Goal: Information Seeking & Learning: Learn about a topic

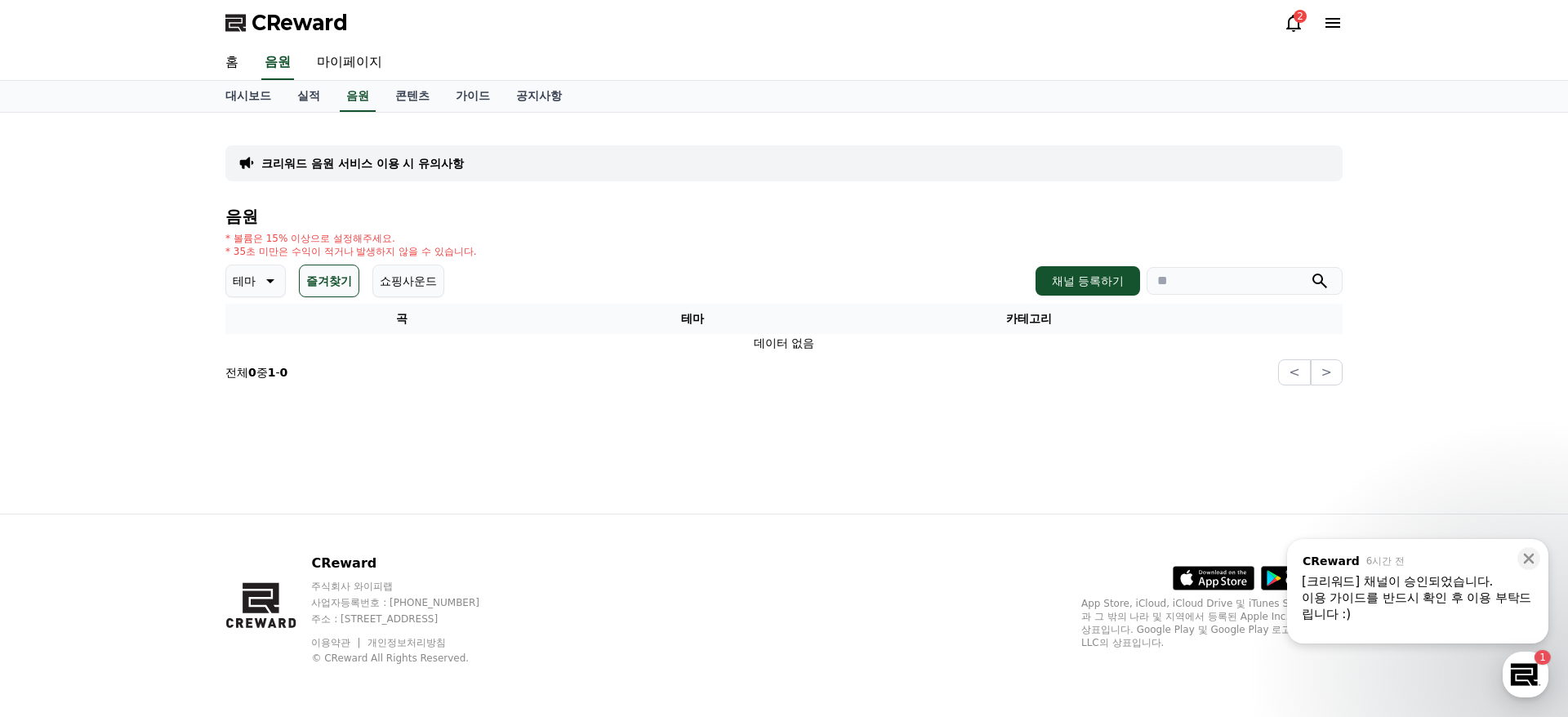
click at [321, 272] on button "즐겨찾기" at bounding box center [329, 280] width 61 height 33
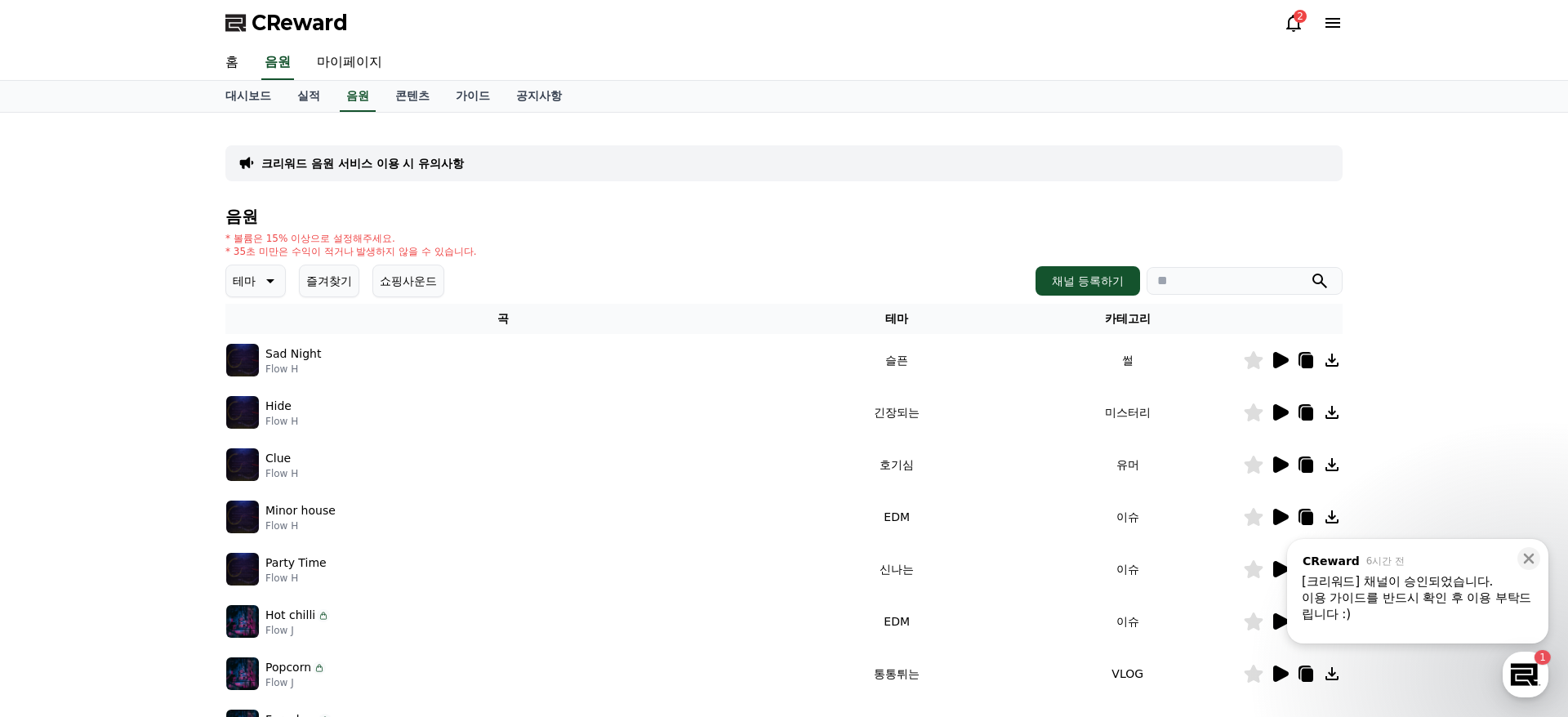
click at [1280, 359] on icon at bounding box center [1280, 360] width 15 height 16
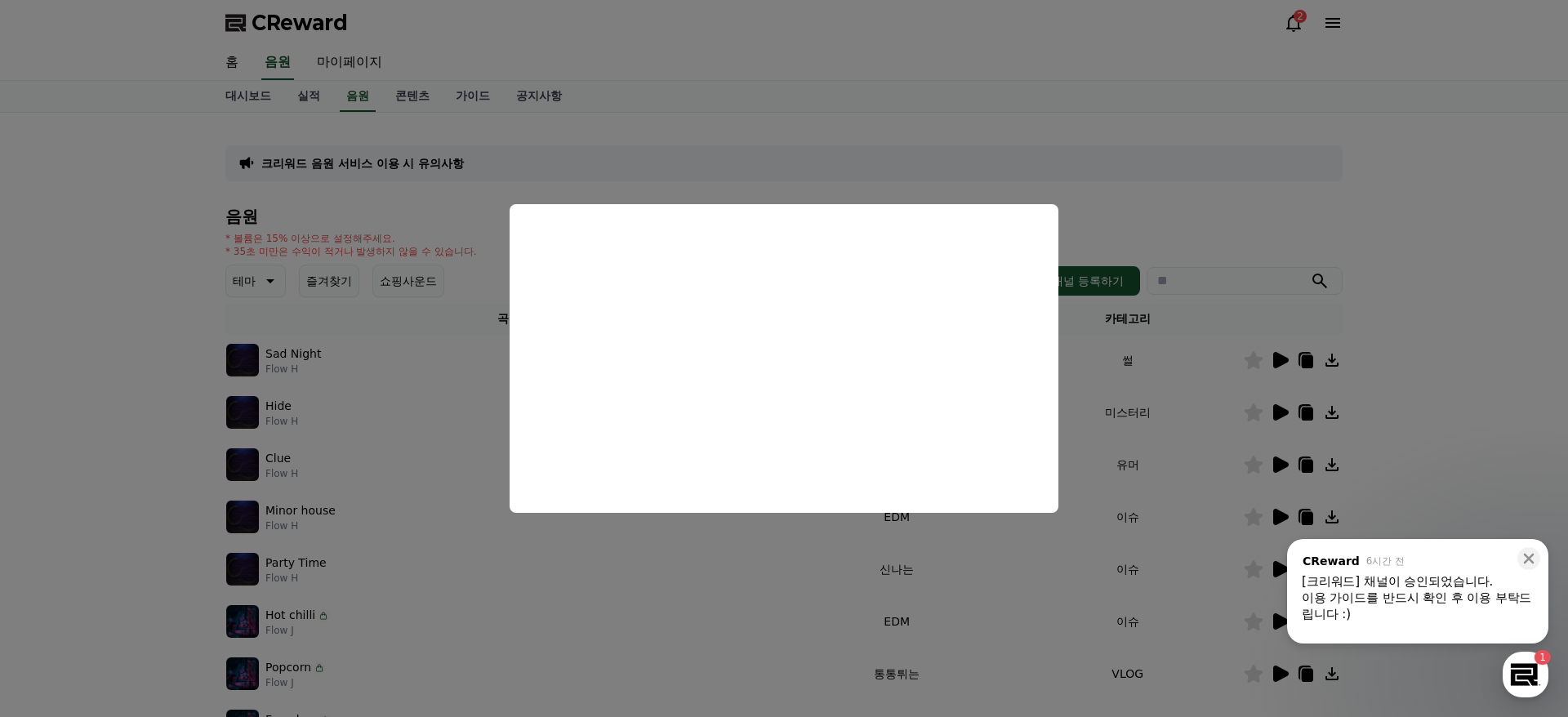
click at [1142, 240] on button "close modal" at bounding box center [784, 358] width 1568 height 717
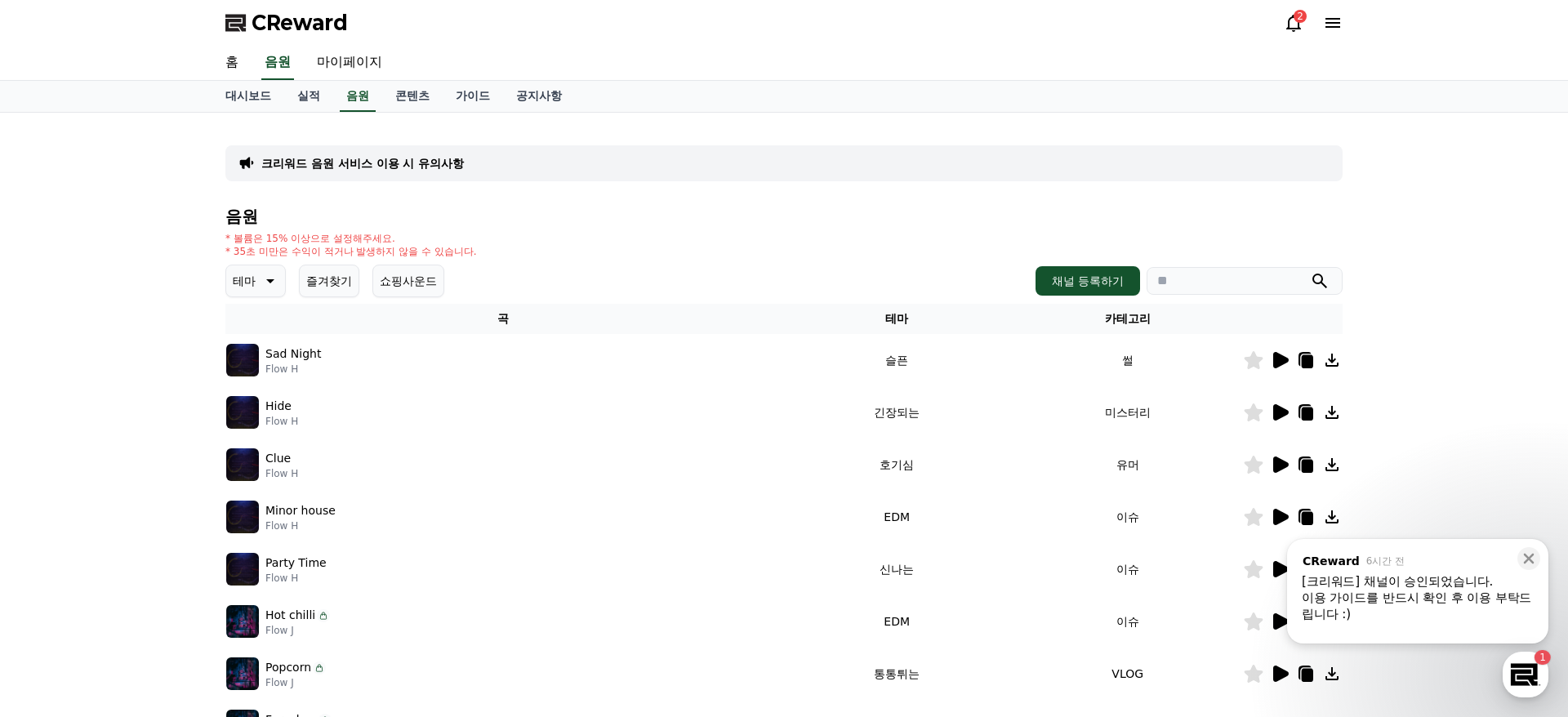
click at [1272, 417] on icon at bounding box center [1280, 412] width 20 height 20
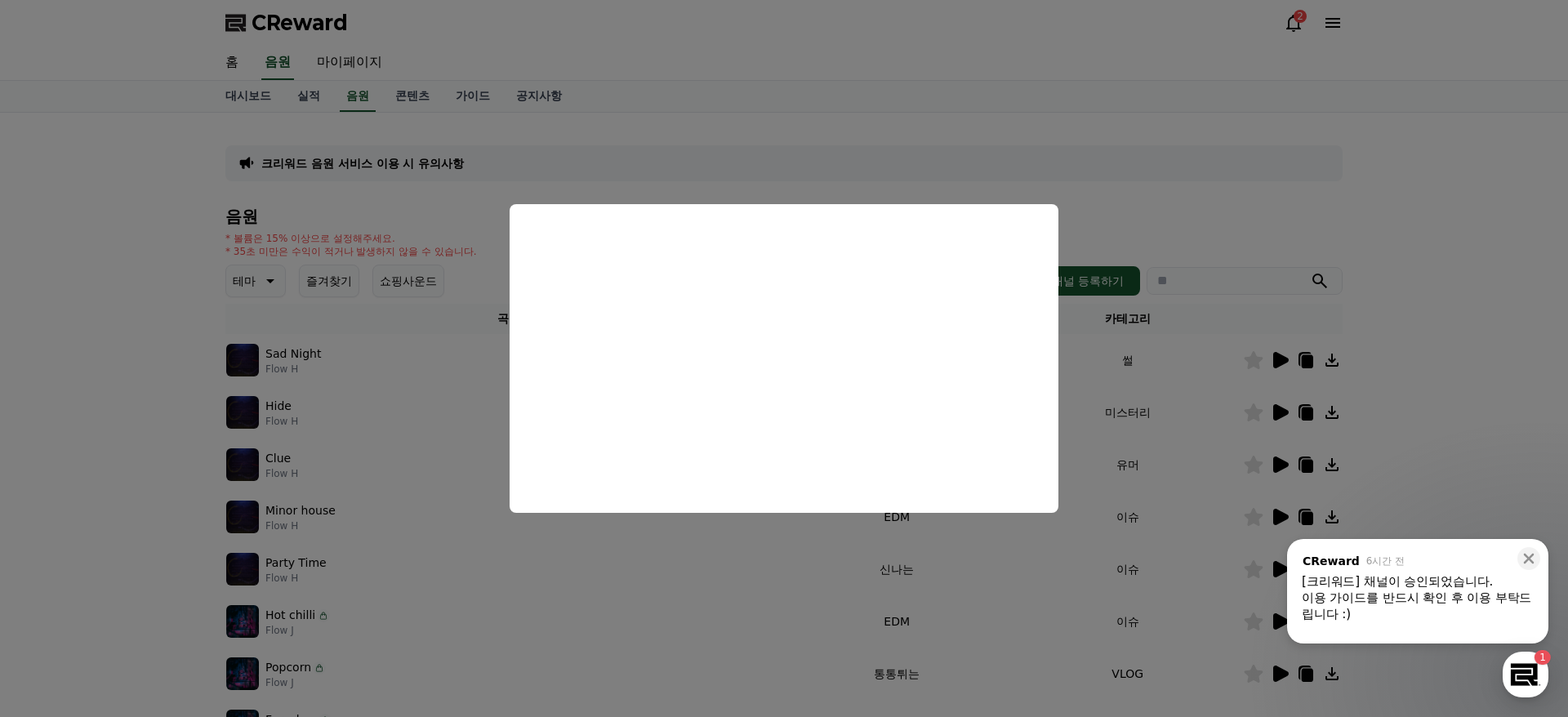
click at [1187, 212] on button "close modal" at bounding box center [784, 358] width 1568 height 717
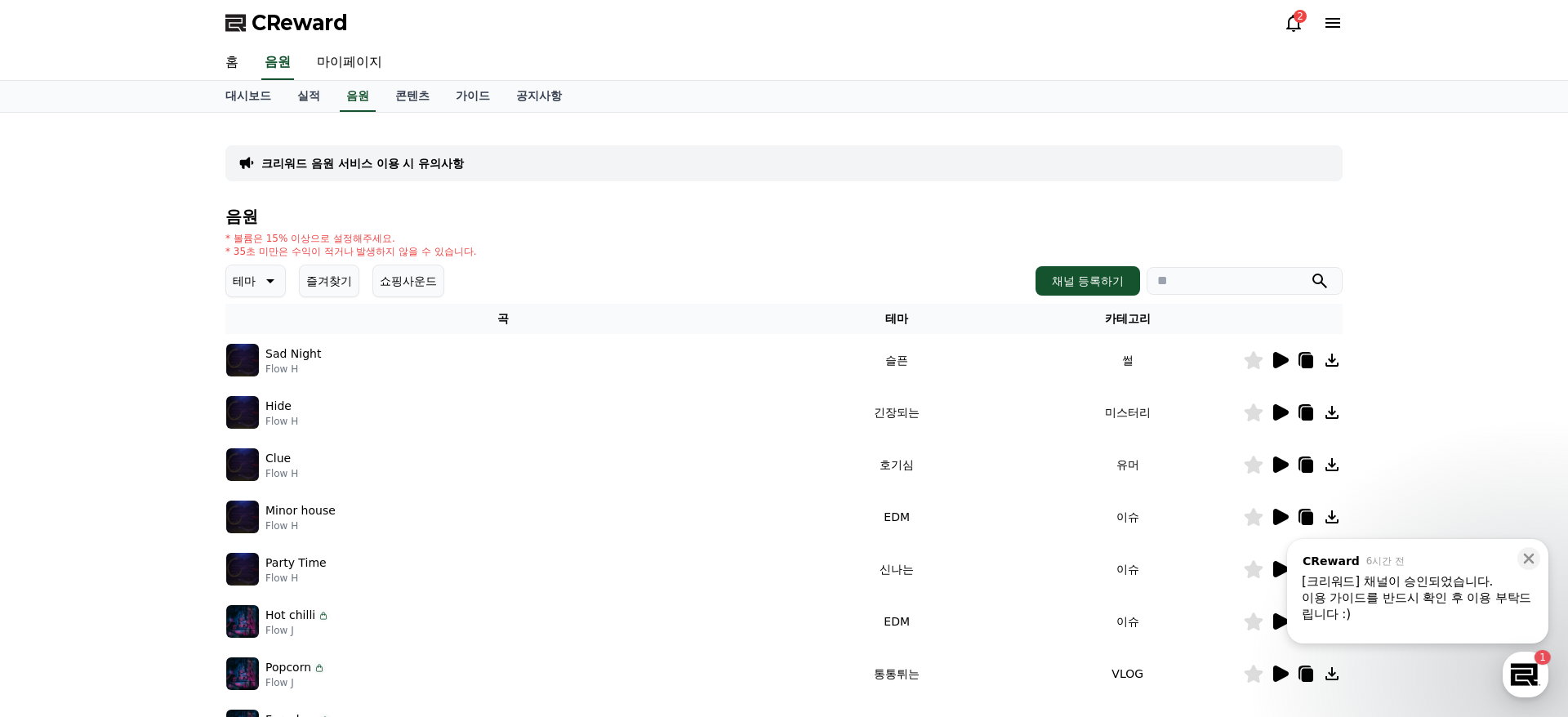
click at [1187, 215] on h4 "음원" at bounding box center [784, 216] width 1118 height 18
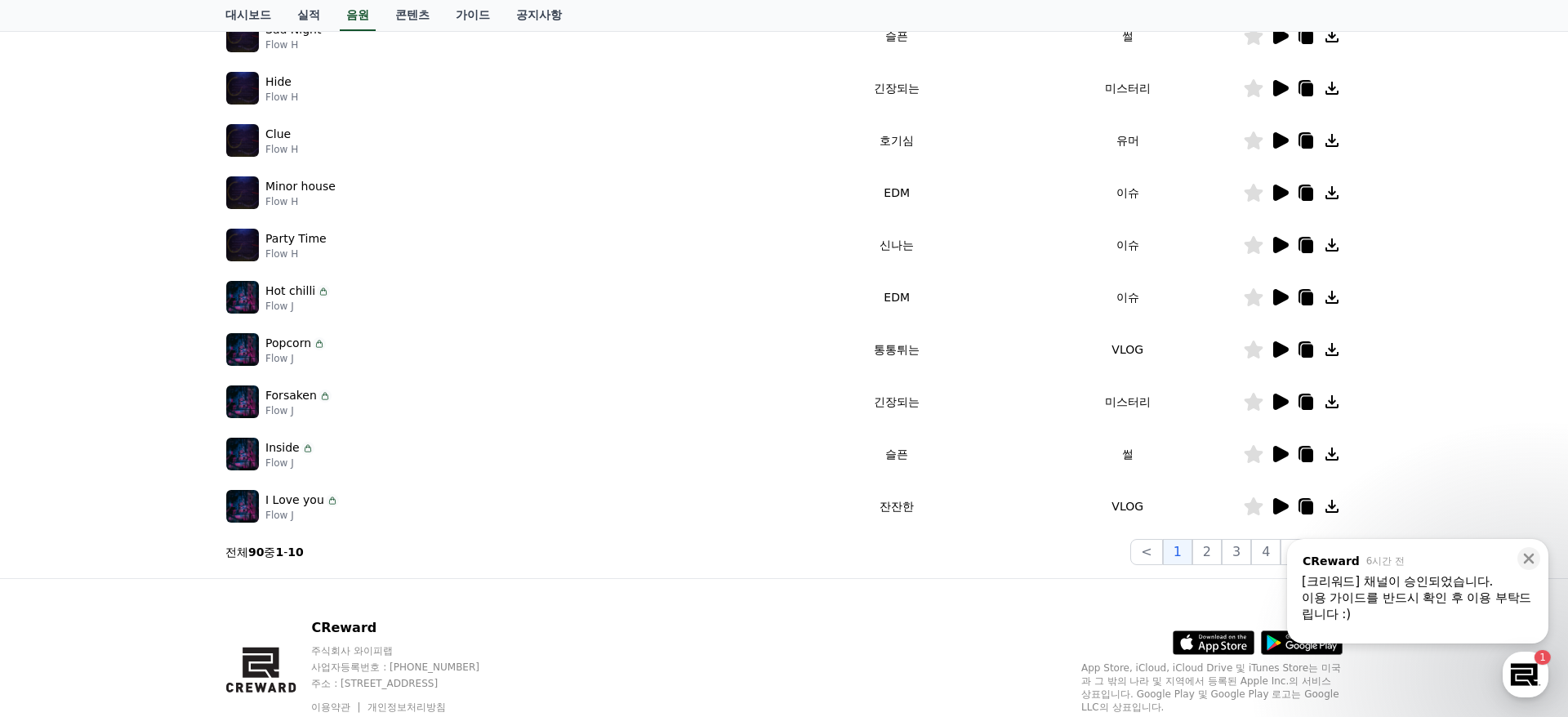
scroll to position [331, 0]
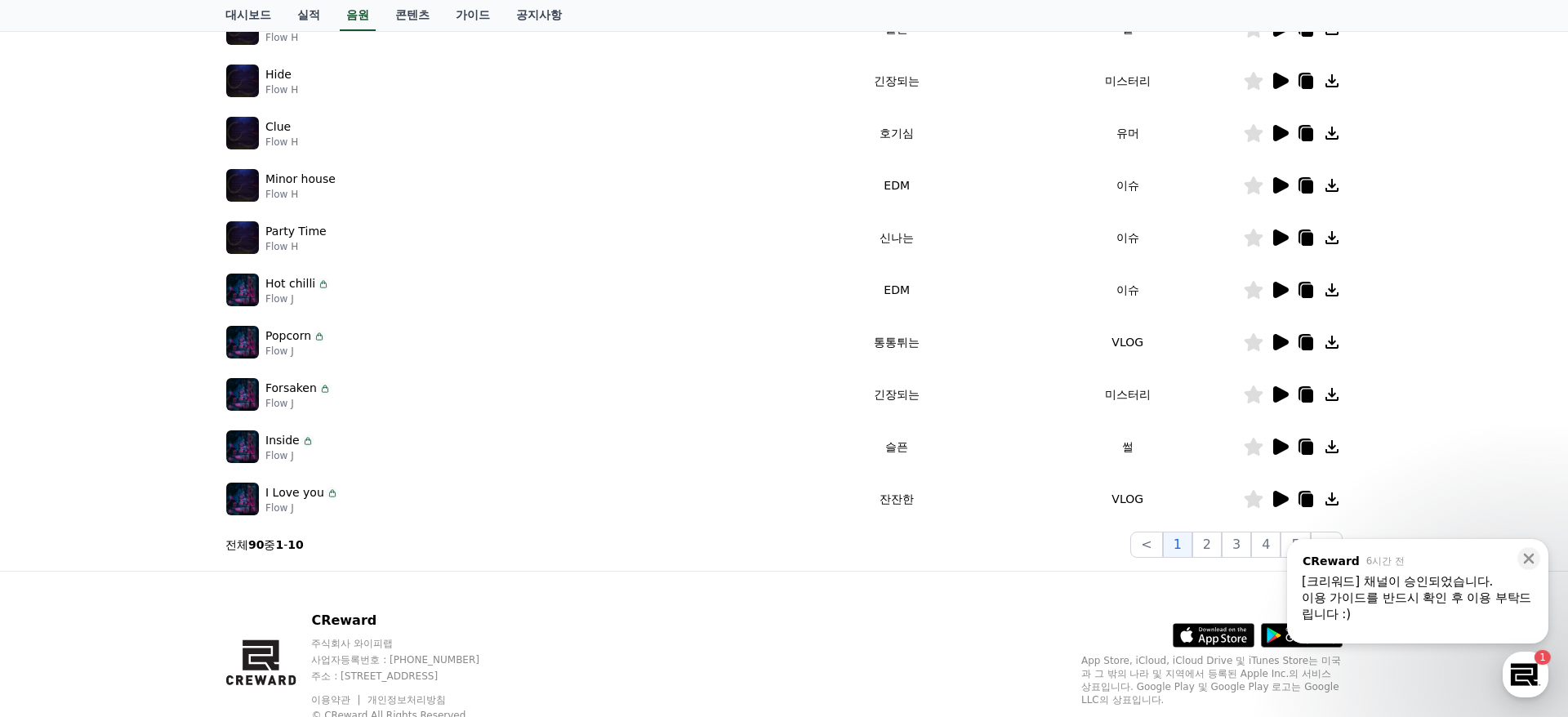
click at [1281, 394] on icon at bounding box center [1280, 394] width 15 height 16
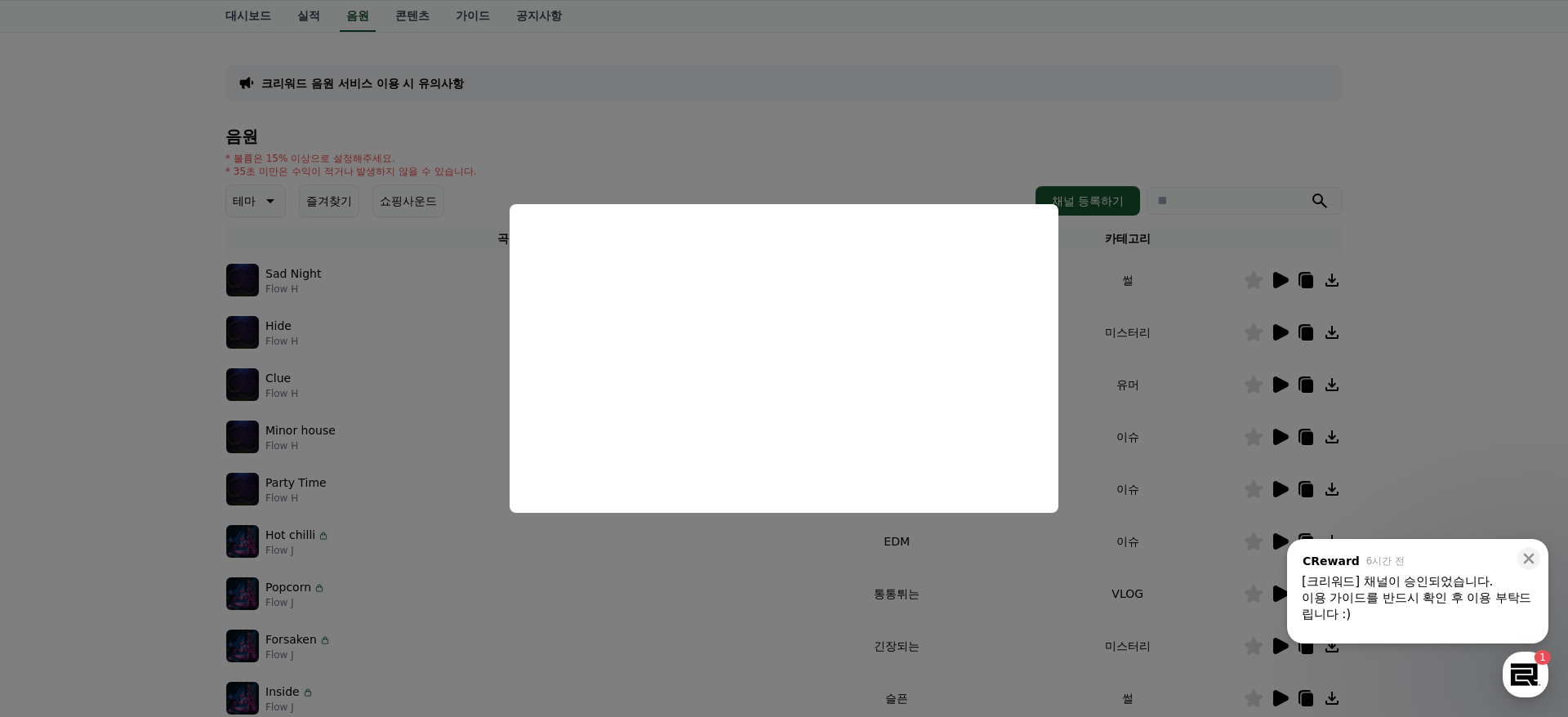
scroll to position [0, 0]
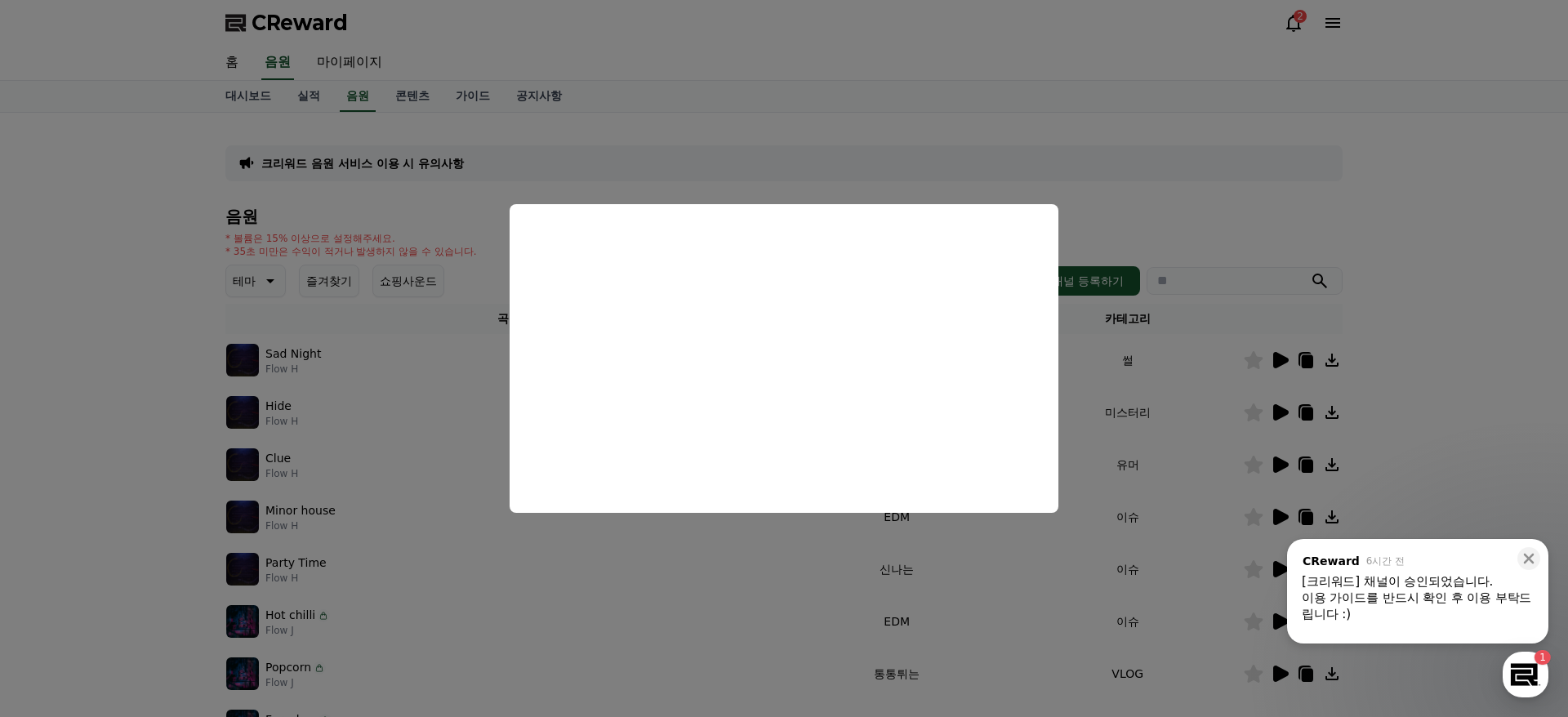
click at [447, 406] on button "close modal" at bounding box center [784, 358] width 1568 height 717
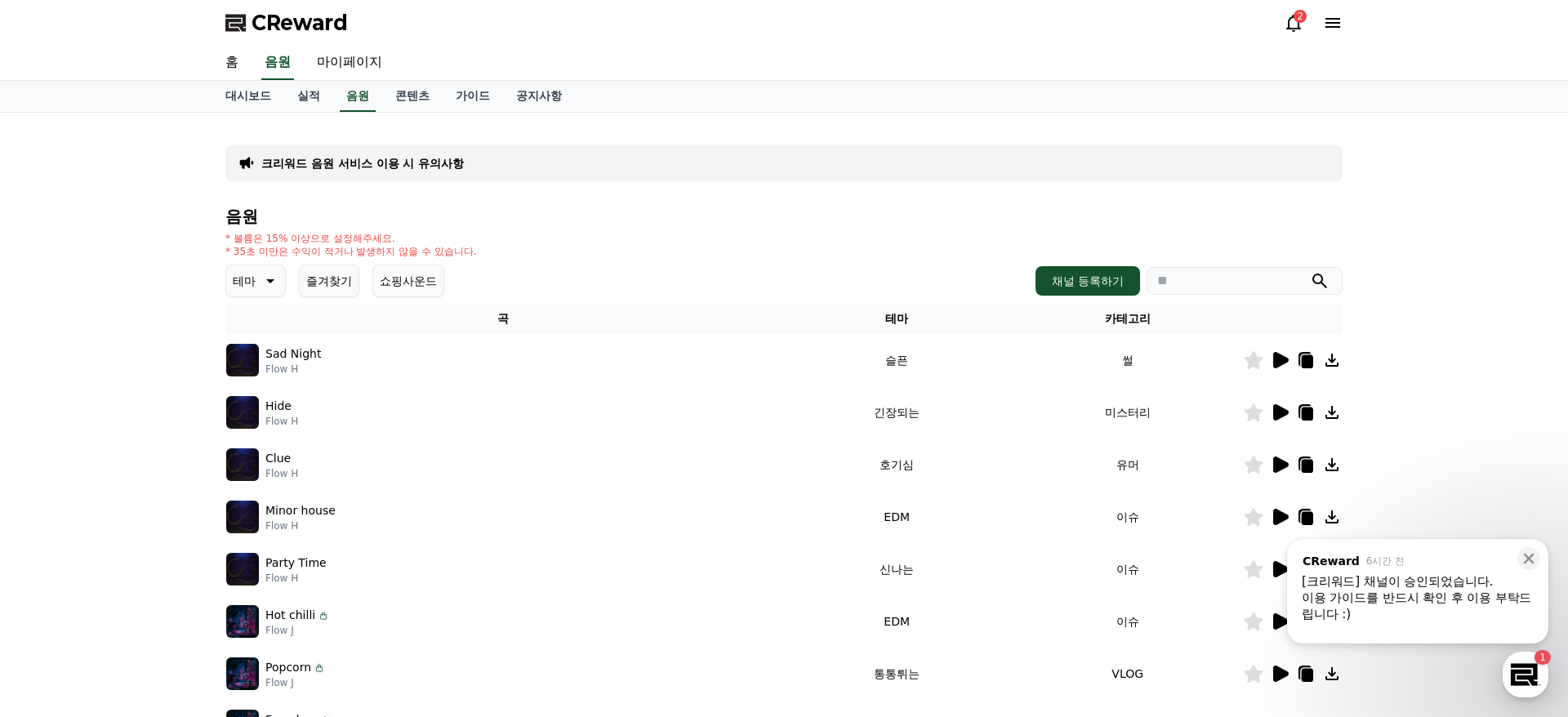
click at [377, 352] on div "Sad Night Flow H" at bounding box center [503, 360] width 555 height 33
click at [273, 300] on div "음원 * 볼륨은 15% 이상으로 설정해주세요. * 35초 미만은 수익이 적거나 발생하지 않을 수 있습니다. 테마 즐겨찾기 쇼핑사운드 채널 등록…" at bounding box center [784, 547] width 1118 height 682
click at [271, 292] on button "테마" at bounding box center [255, 280] width 61 height 33
click at [255, 437] on button "긴장되는" at bounding box center [257, 432] width 59 height 36
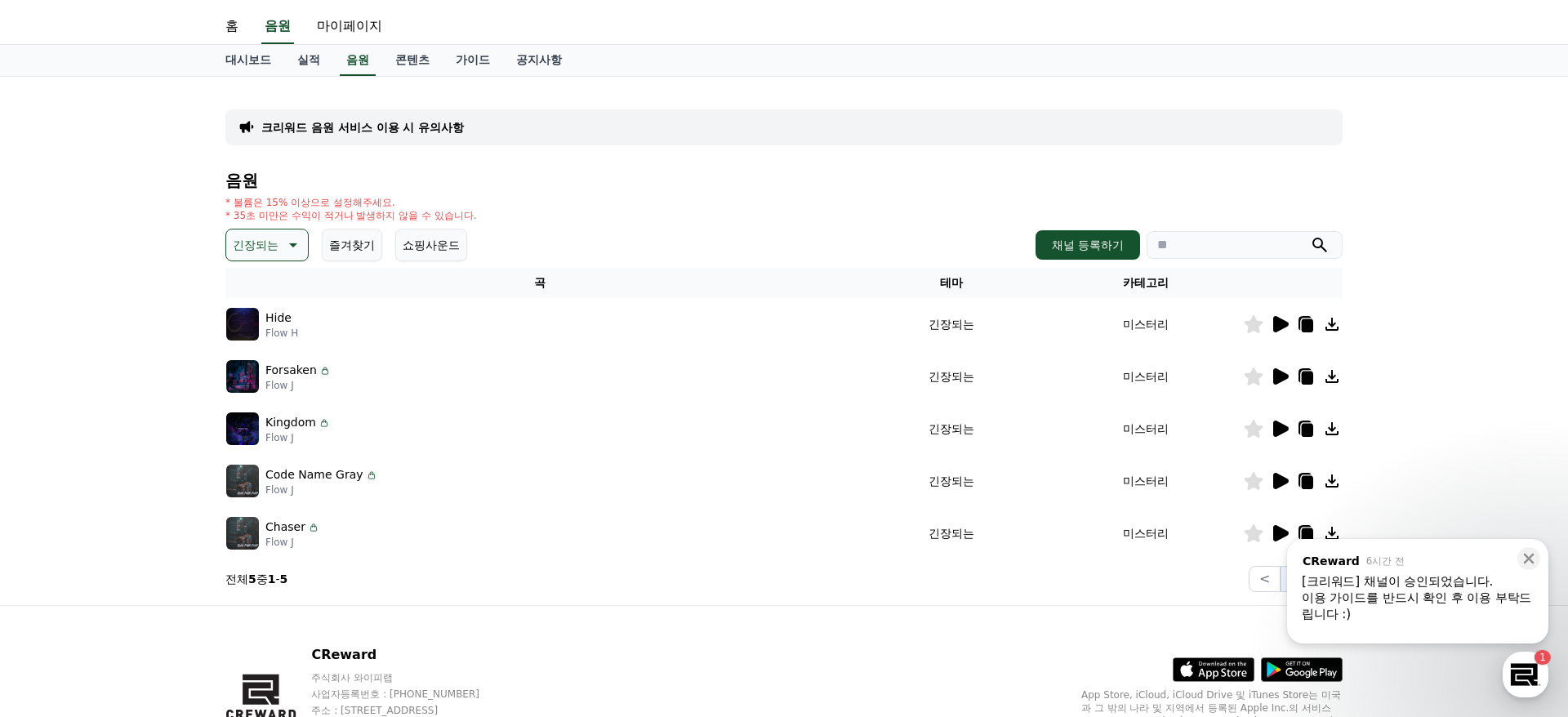
scroll to position [51, 0]
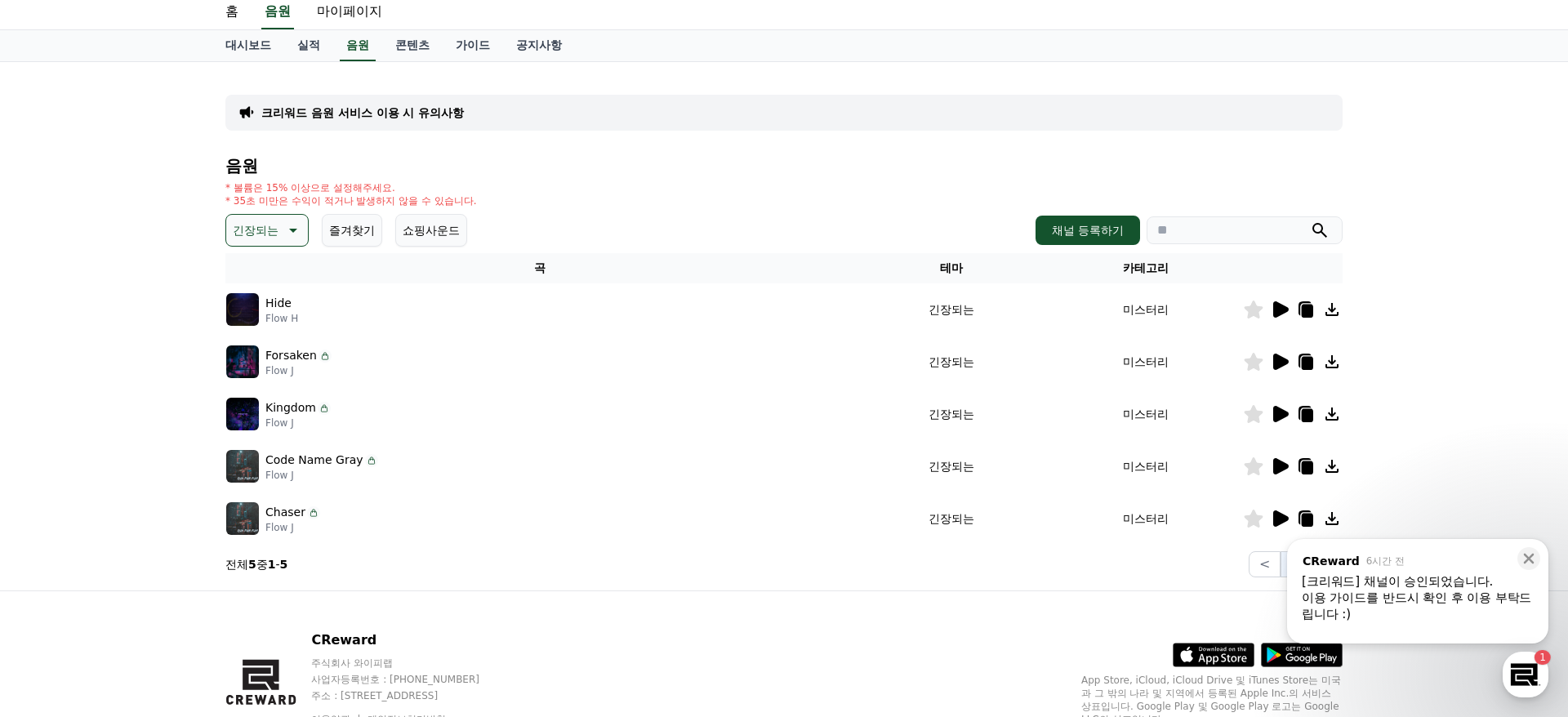
click at [281, 223] on icon at bounding box center [291, 231] width 20 height 20
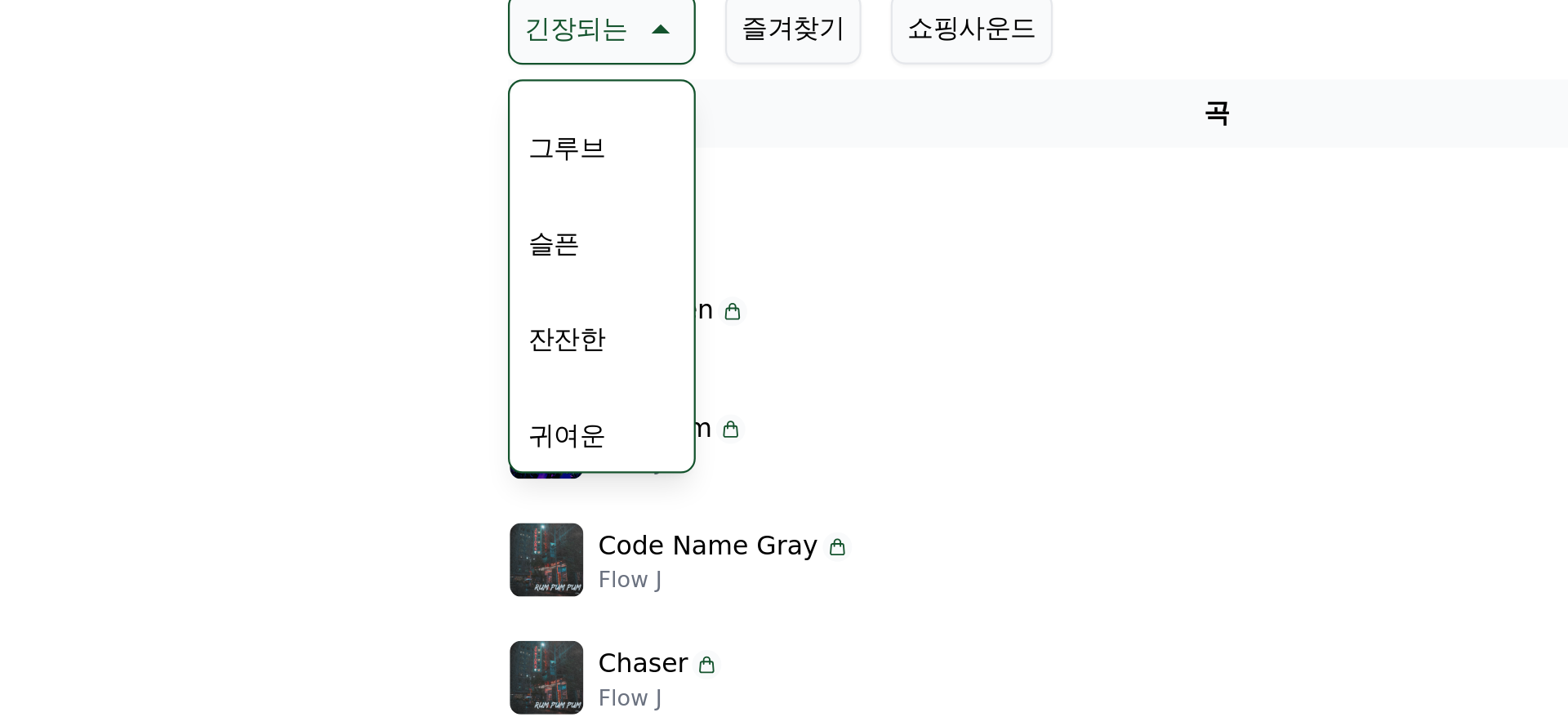
scroll to position [104, 0]
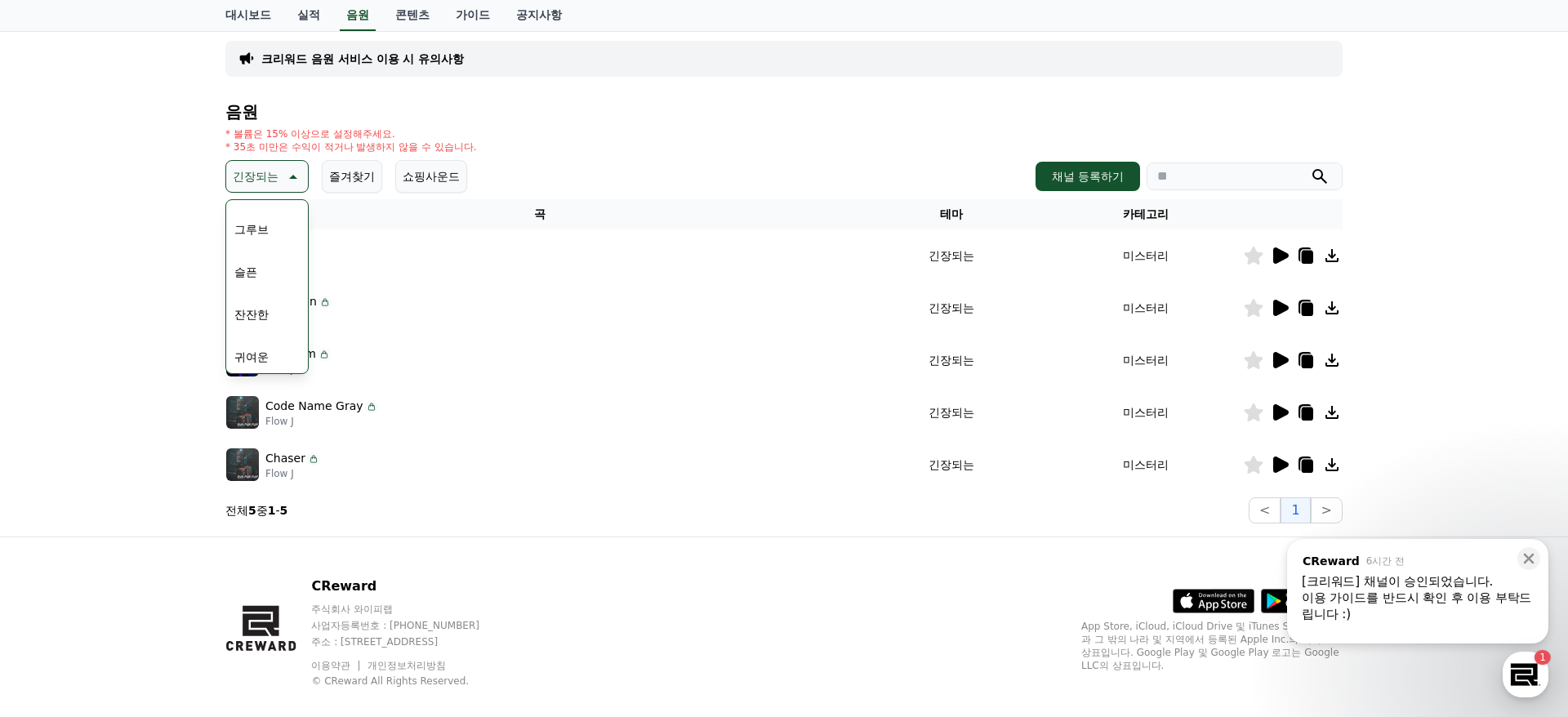
click at [264, 286] on div "전체 환상적인 호기심 어두운 밝은 통통튀는 신나는 반전 웅장한 드라마틱 즐거움 분위기있는 EDM 그루브 슬픈 잔잔한 귀여운 감동적인 긴장되는 …" at bounding box center [267, 81] width 78 height 842
click at [255, 272] on button "슬픈" at bounding box center [246, 272] width 36 height 36
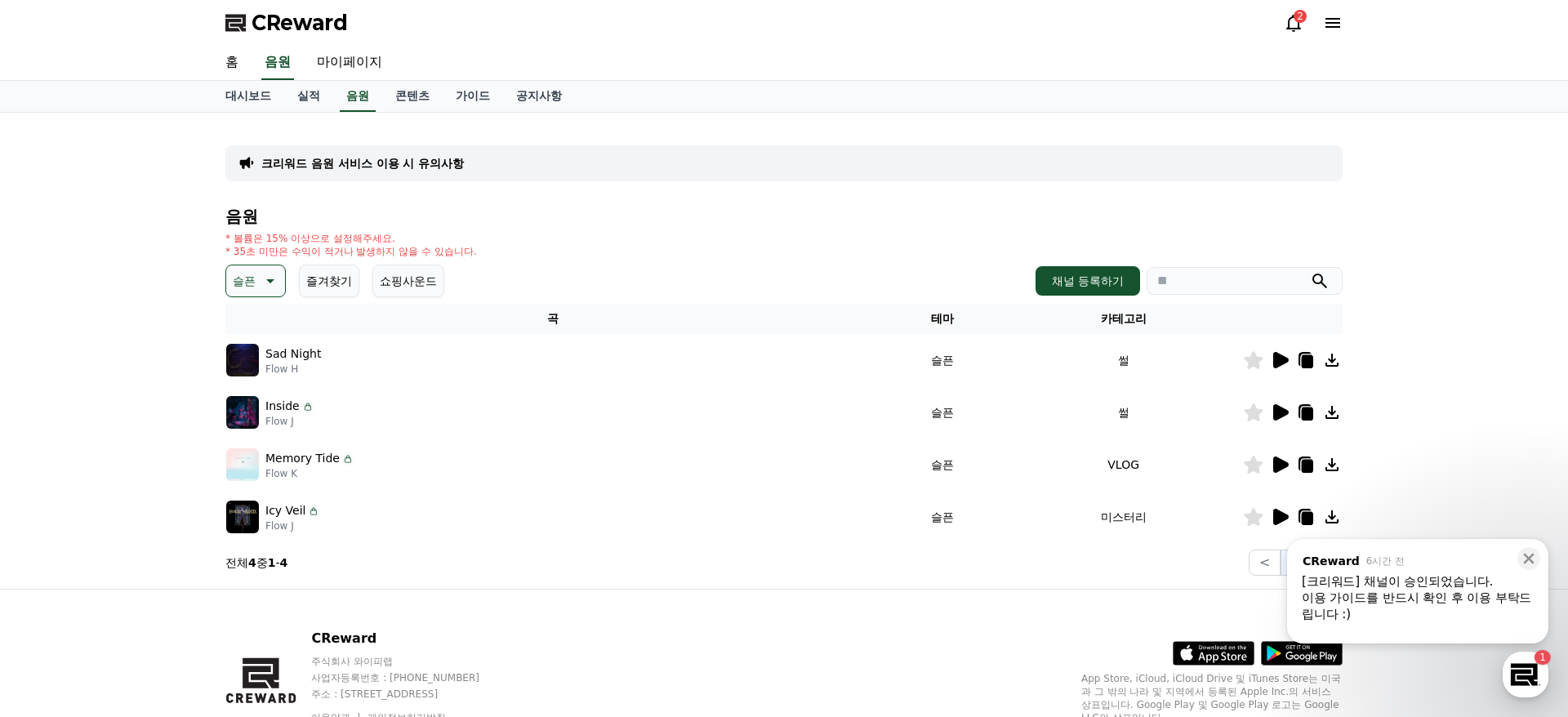
click at [1287, 461] on icon at bounding box center [1280, 465] width 20 height 20
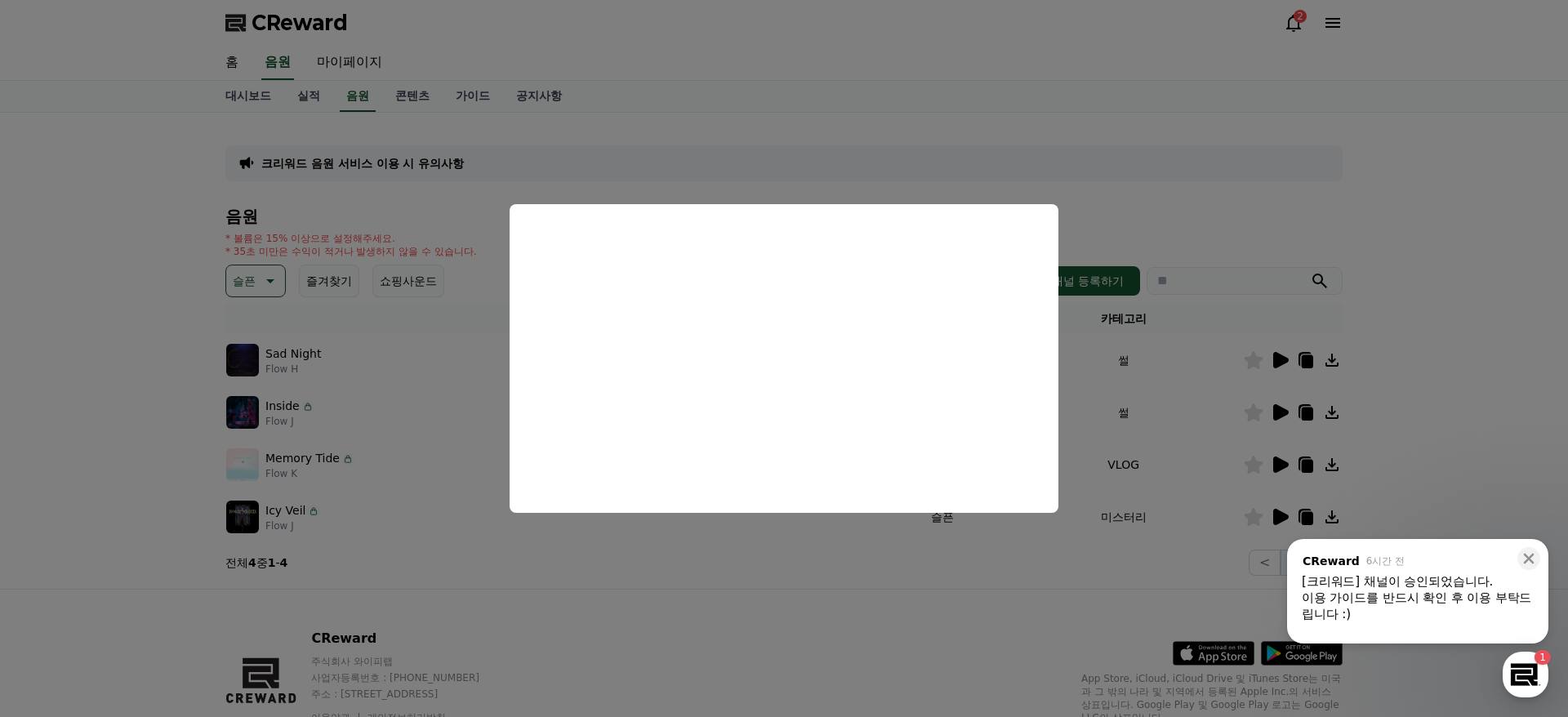
click at [1185, 401] on button "close modal" at bounding box center [784, 358] width 1568 height 717
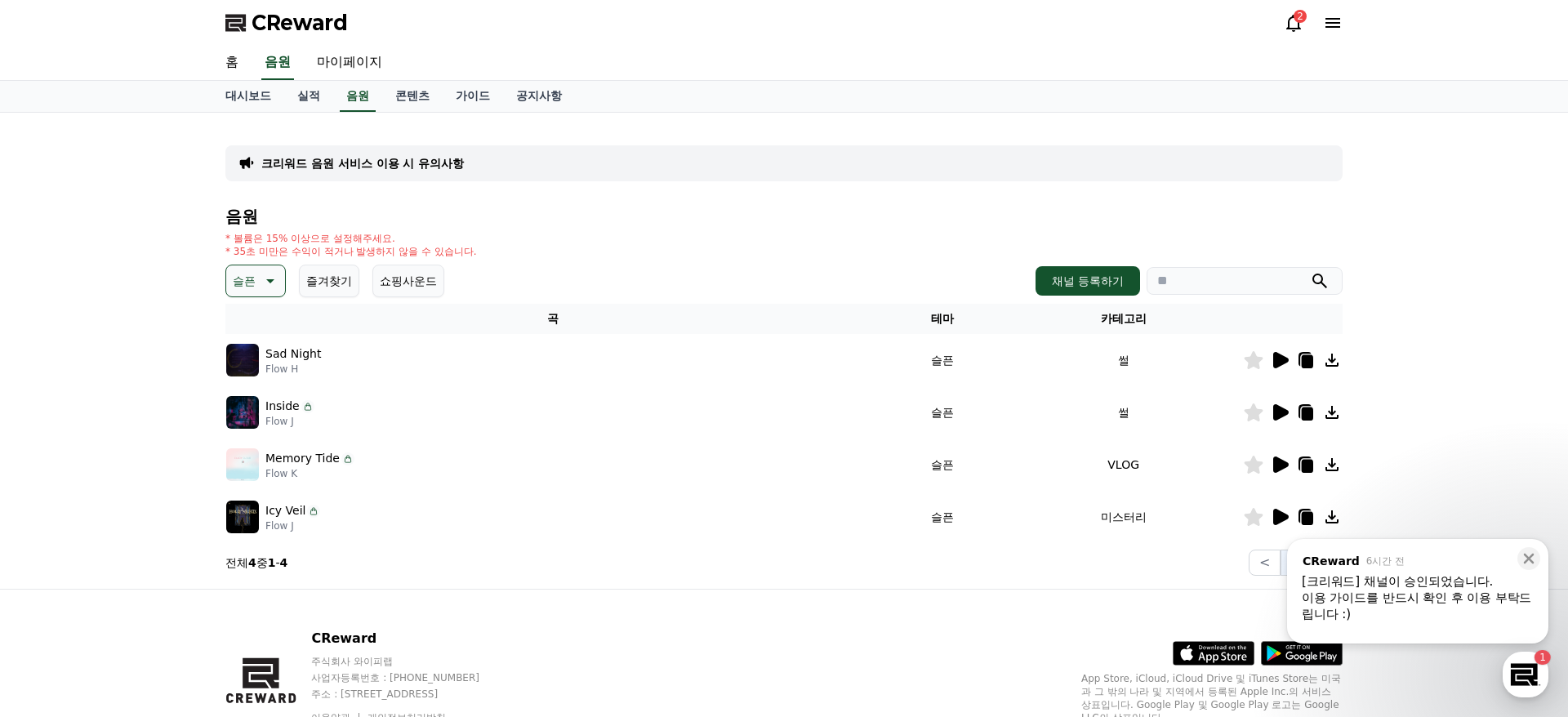
click at [1283, 514] on icon at bounding box center [1280, 516] width 15 height 16
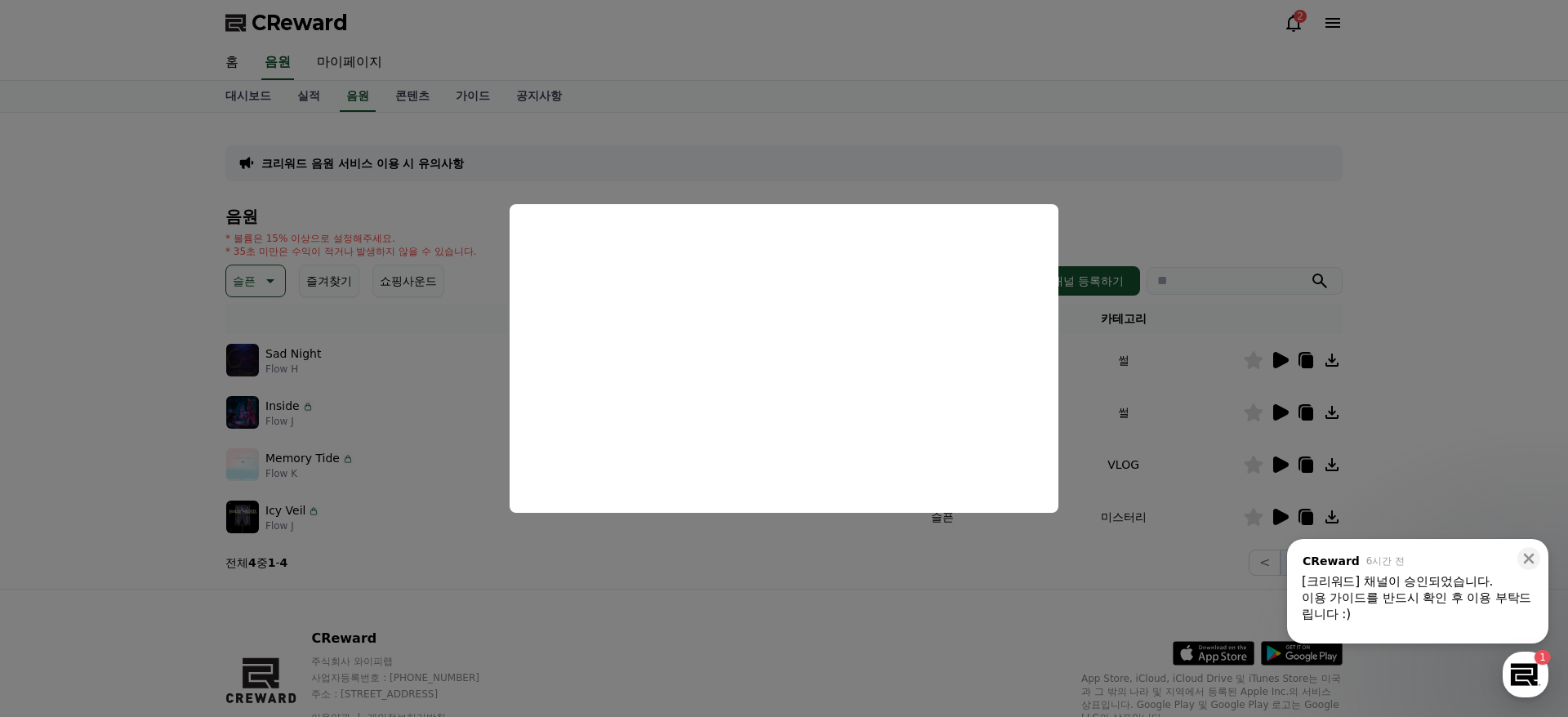
click at [735, 606] on button "close modal" at bounding box center [784, 358] width 1568 height 717
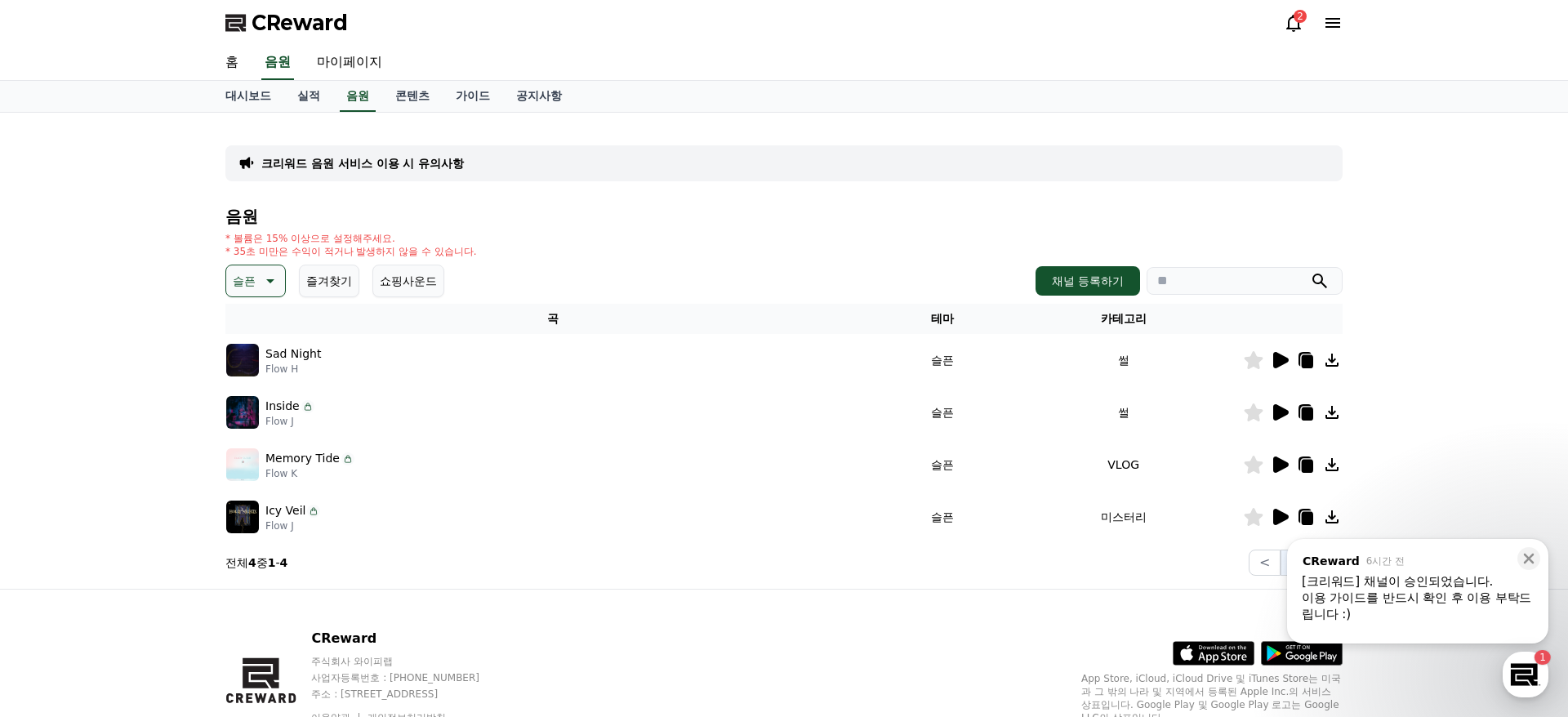
click at [1281, 404] on icon at bounding box center [1280, 412] width 20 height 20
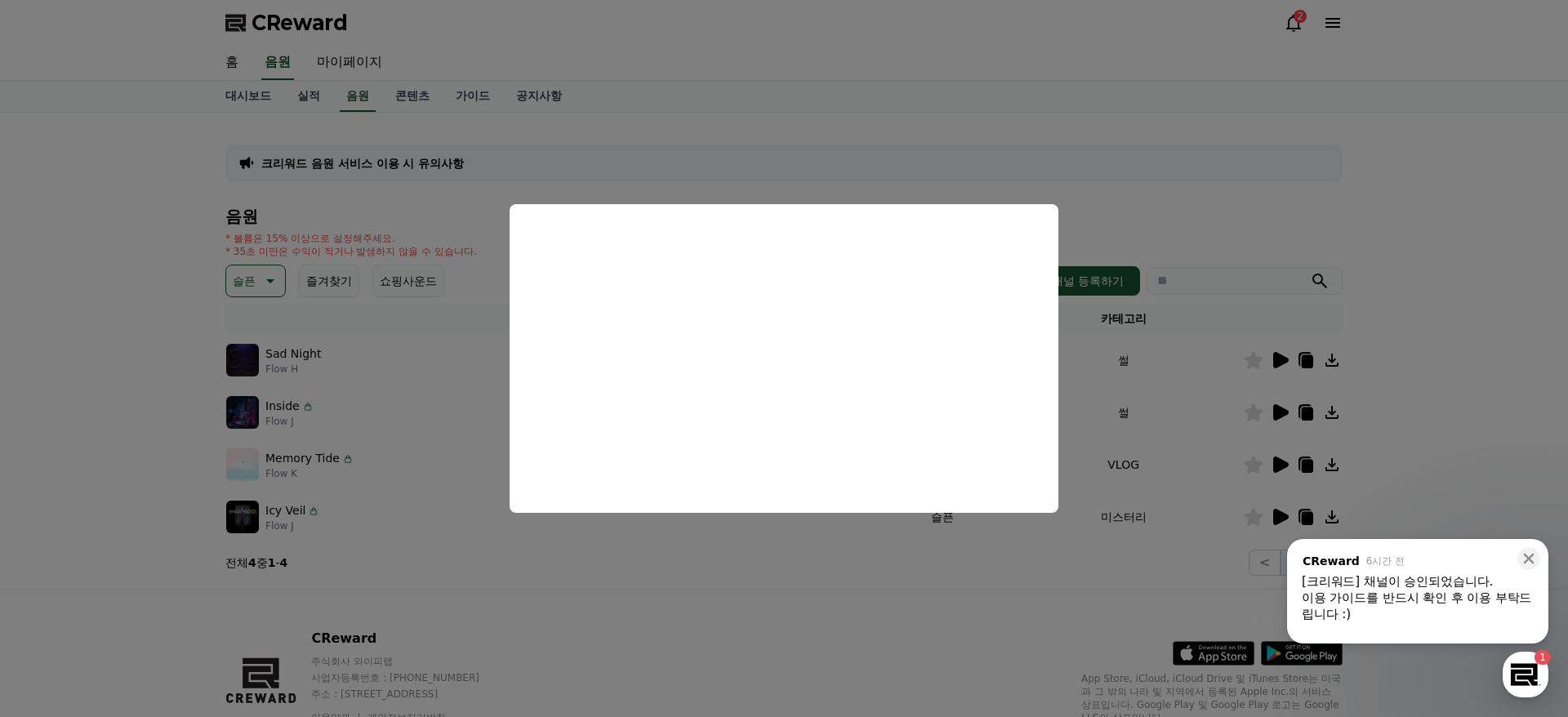
click at [725, 535] on button "close modal" at bounding box center [784, 358] width 1568 height 717
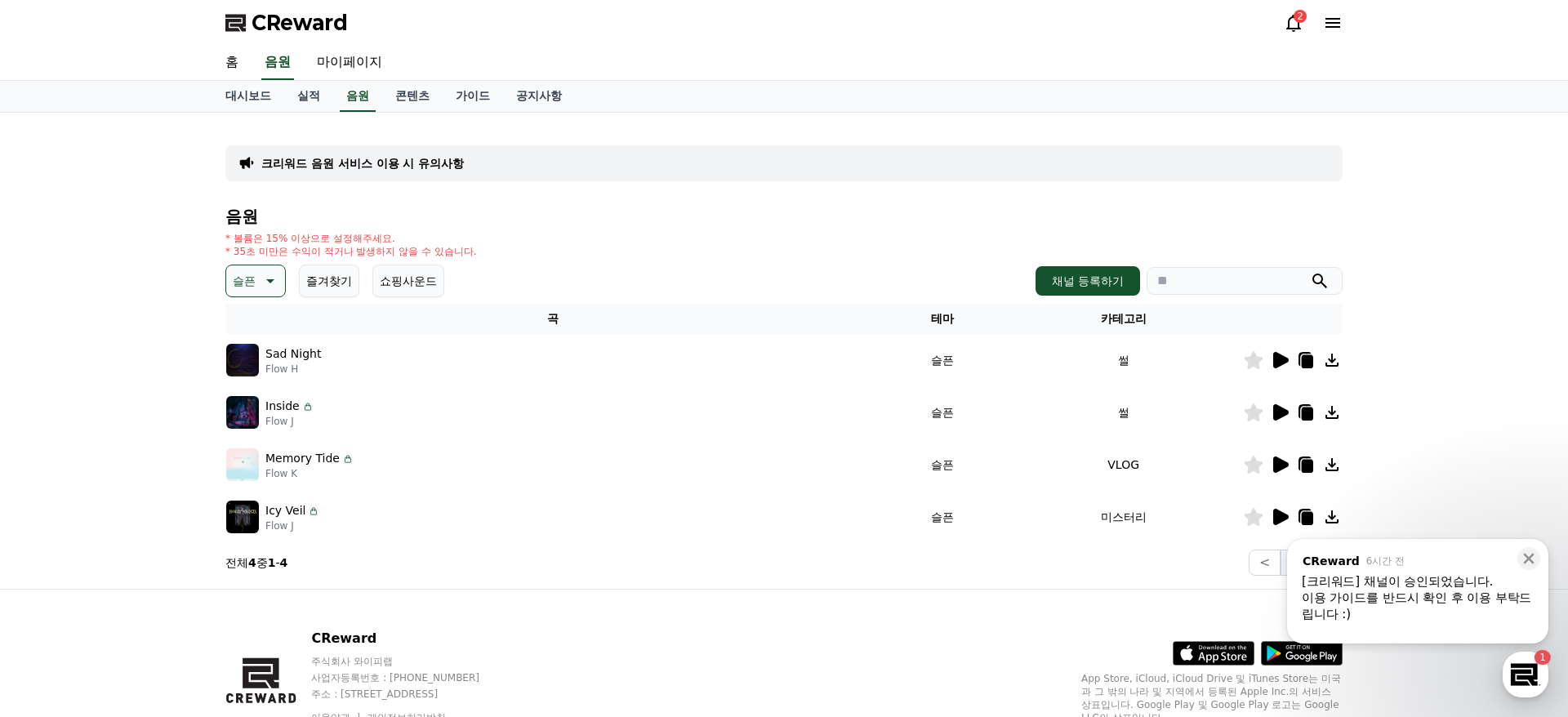
click at [1285, 363] on icon at bounding box center [1280, 360] width 20 height 20
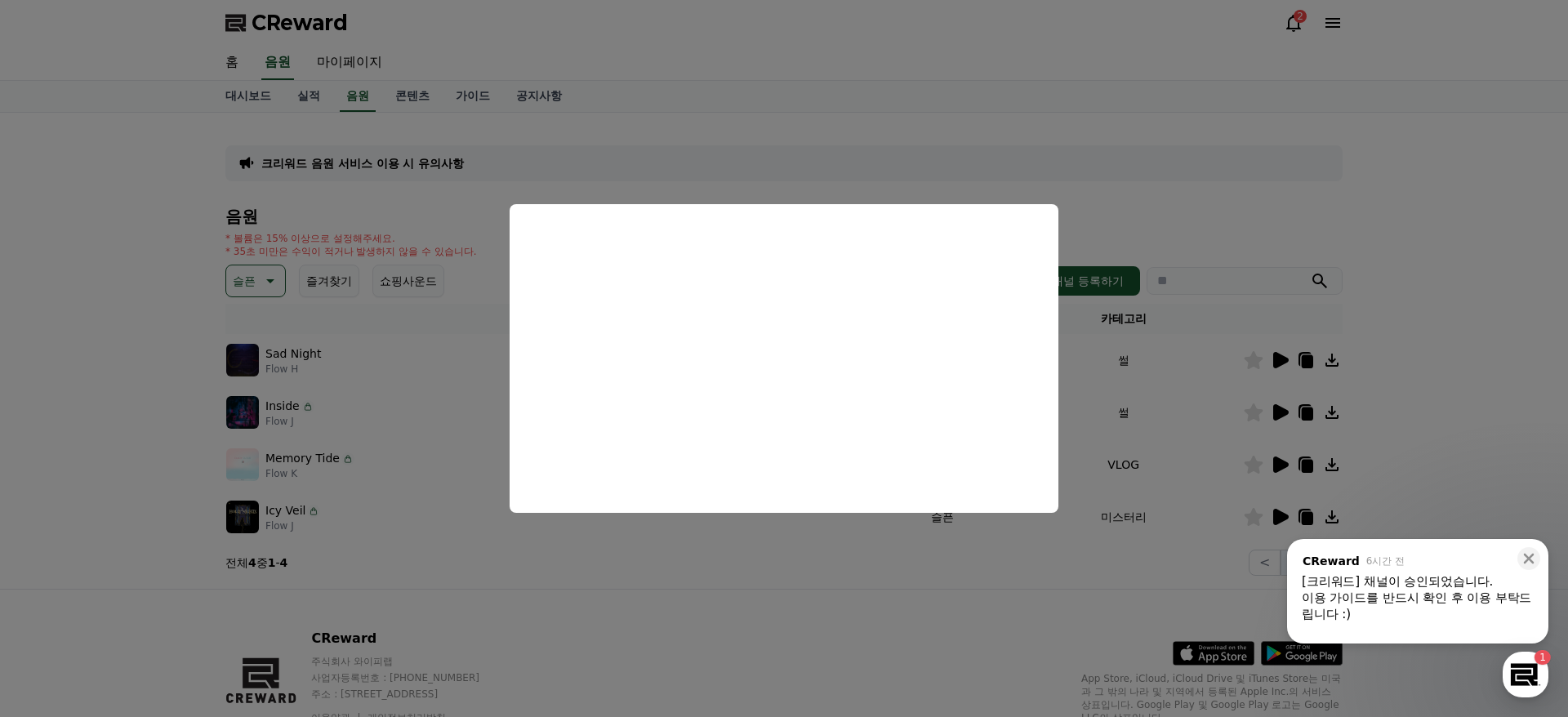
click at [712, 581] on button "close modal" at bounding box center [784, 358] width 1568 height 717
